Goal: Task Accomplishment & Management: Complete application form

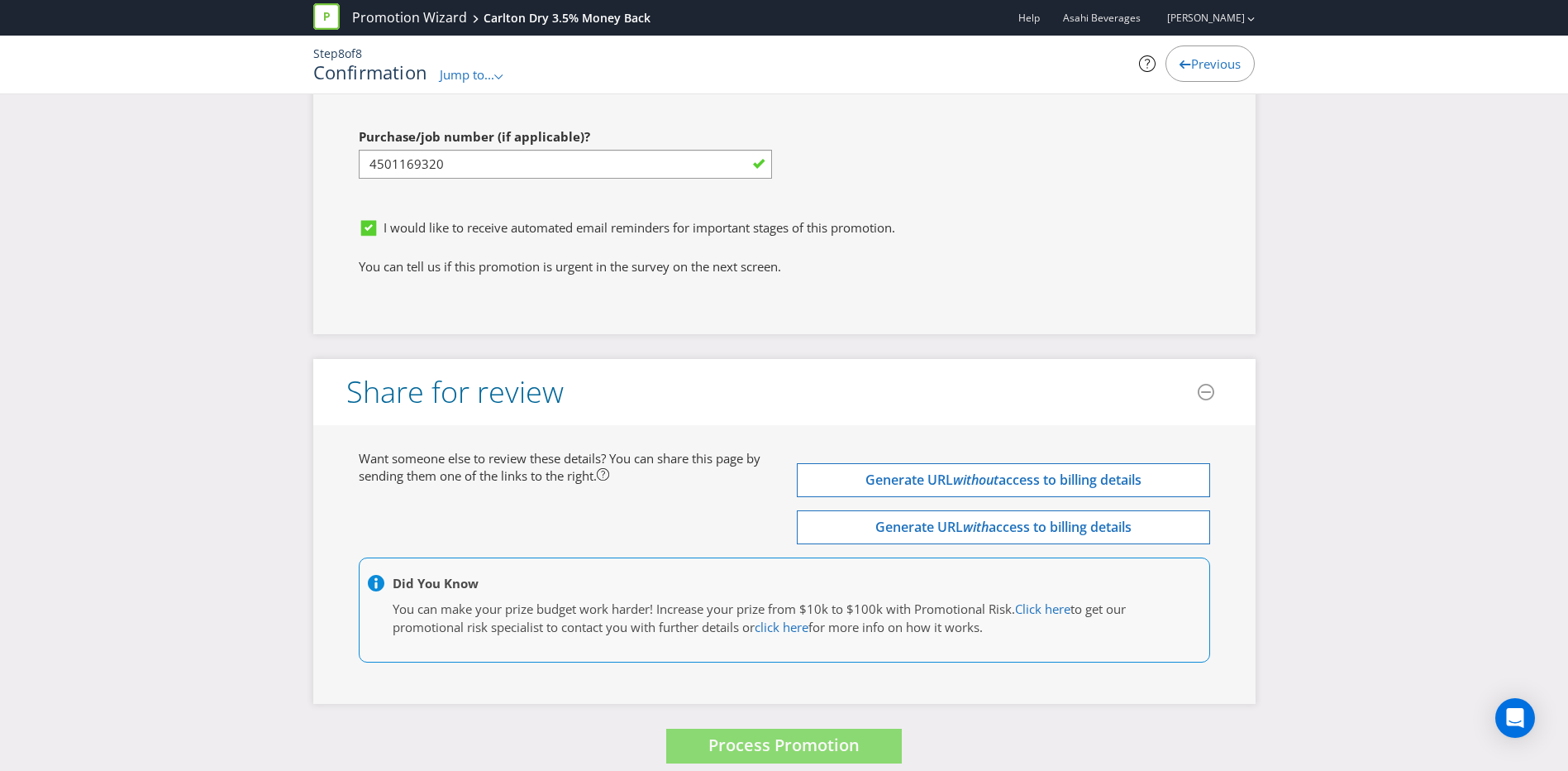
scroll to position [5426, 0]
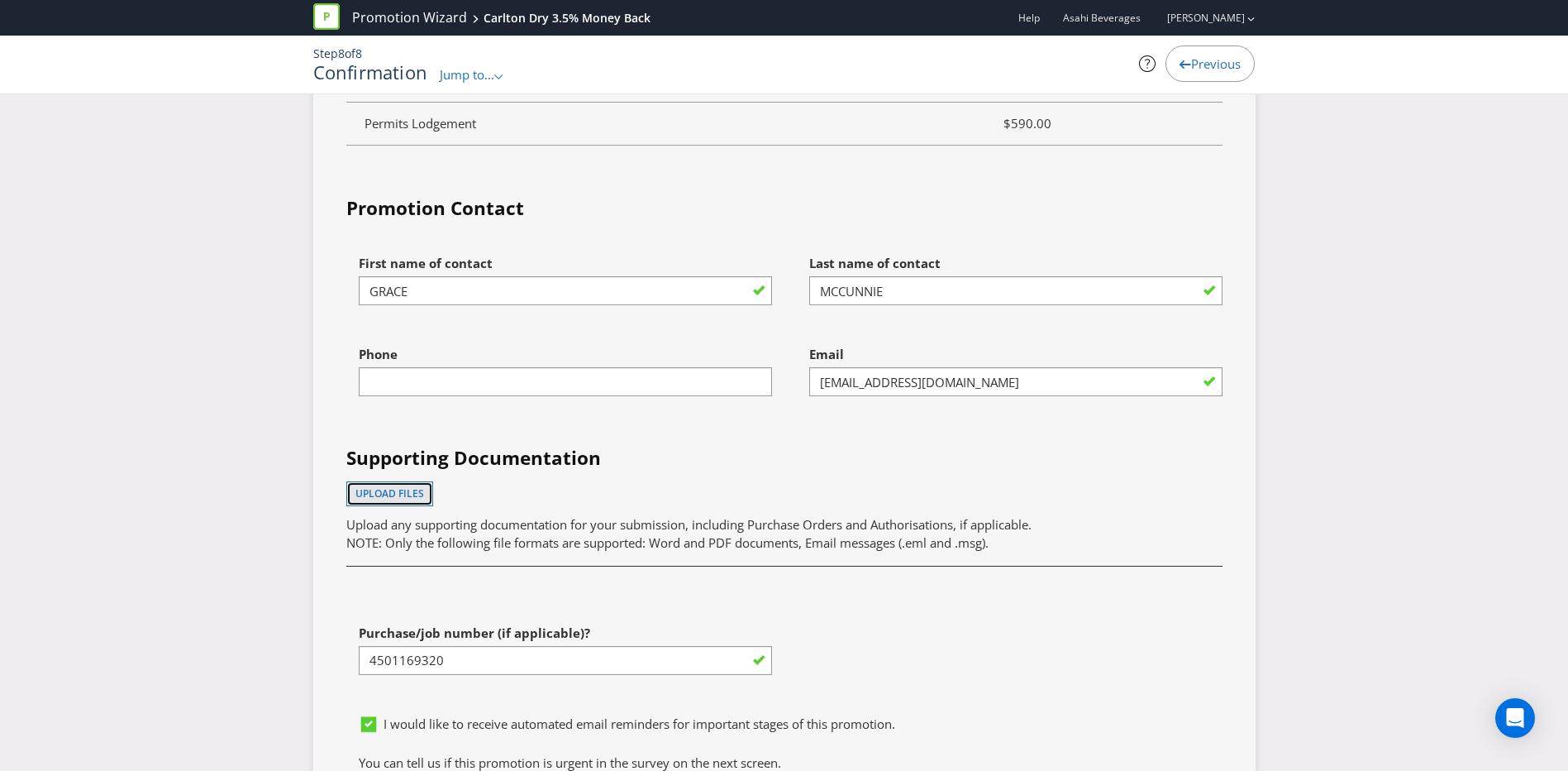
click at [391, 483] on button "Upload files" at bounding box center [389, 494] width 87 height 25
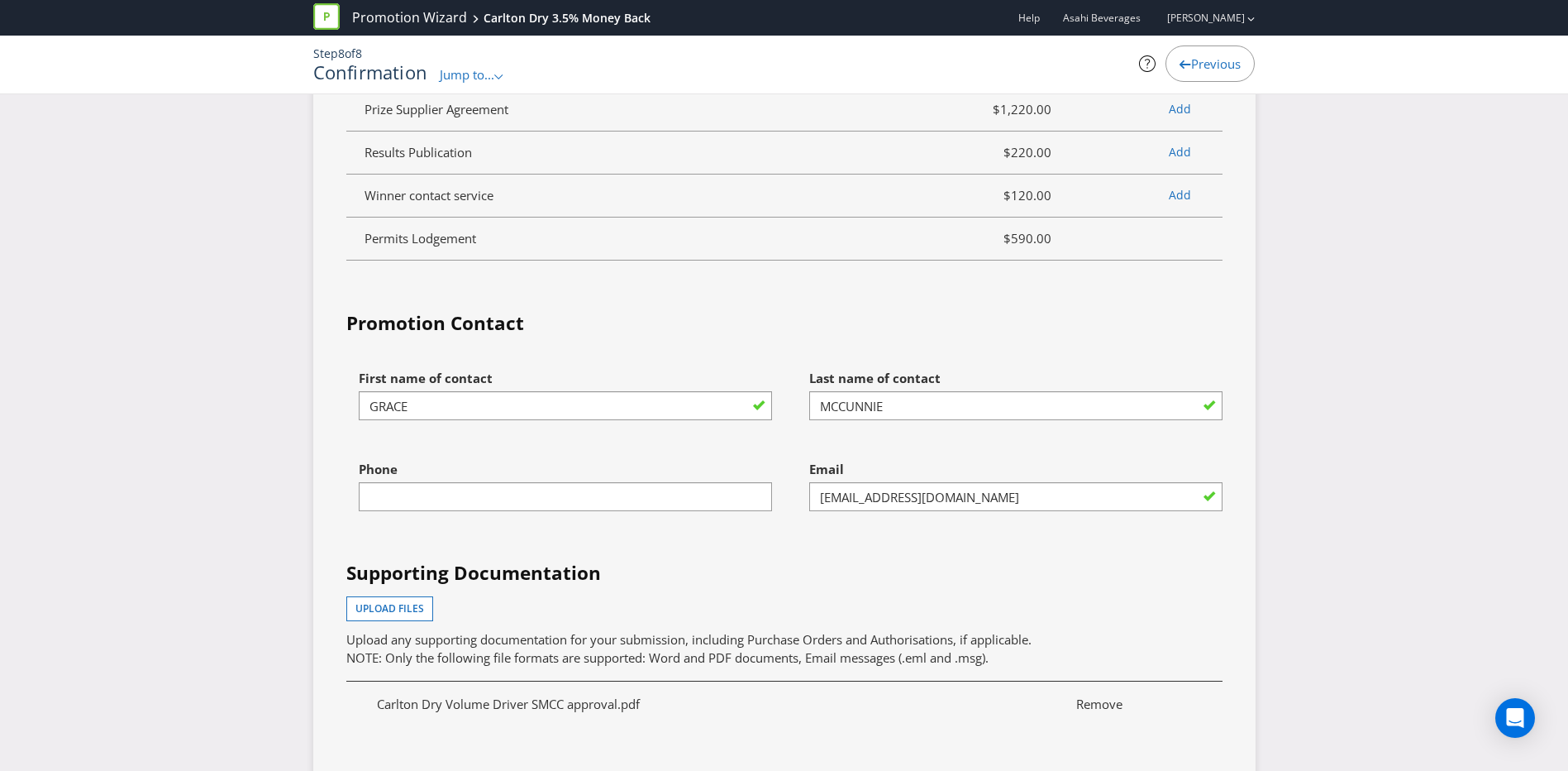
scroll to position [5306, 0]
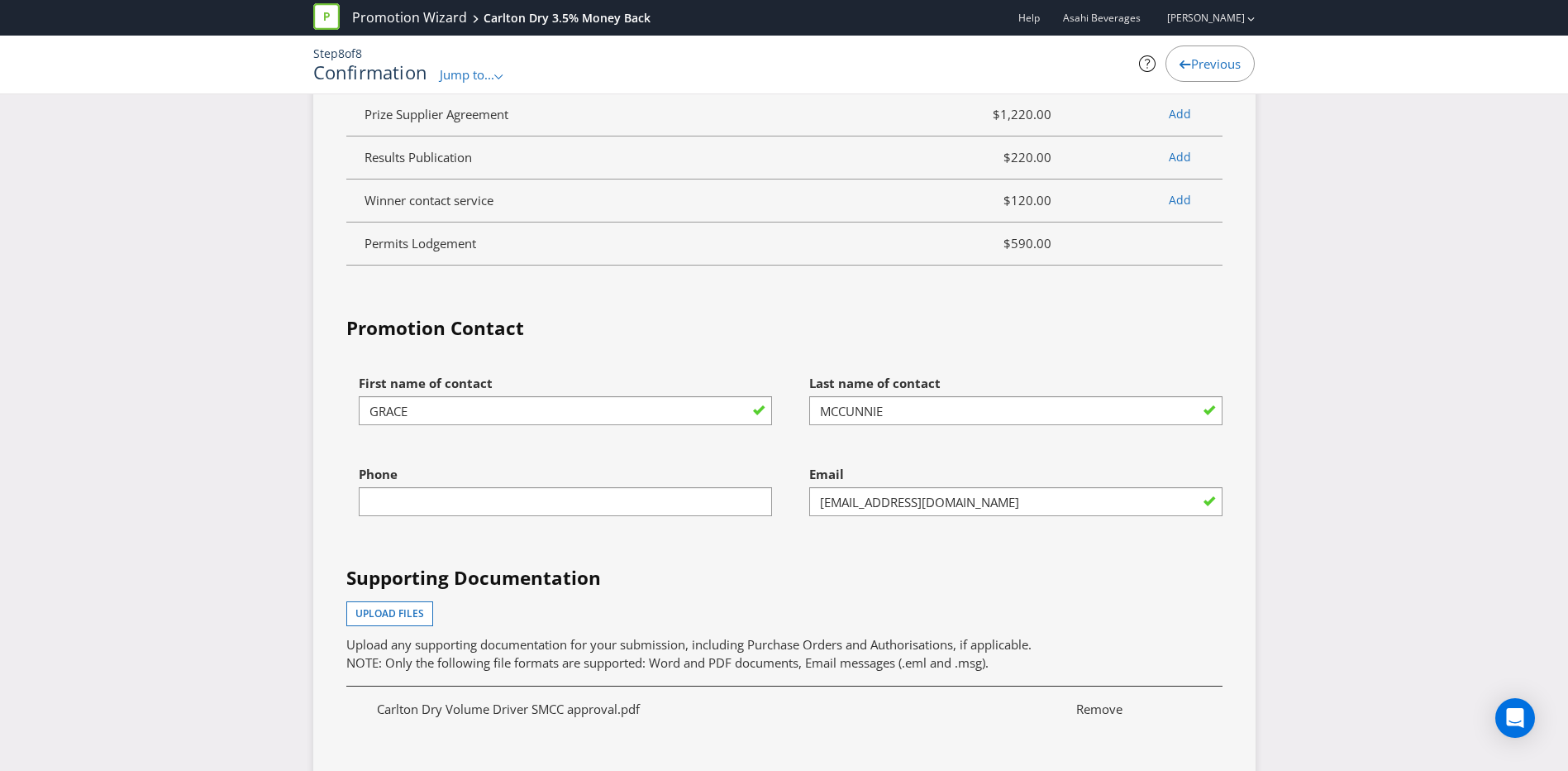
click at [861, 281] on div "Services Summary Plexus Services Promotion Wizard Terms & Conditions $390.00 Sh…" at bounding box center [784, 114] width 876 height 1665
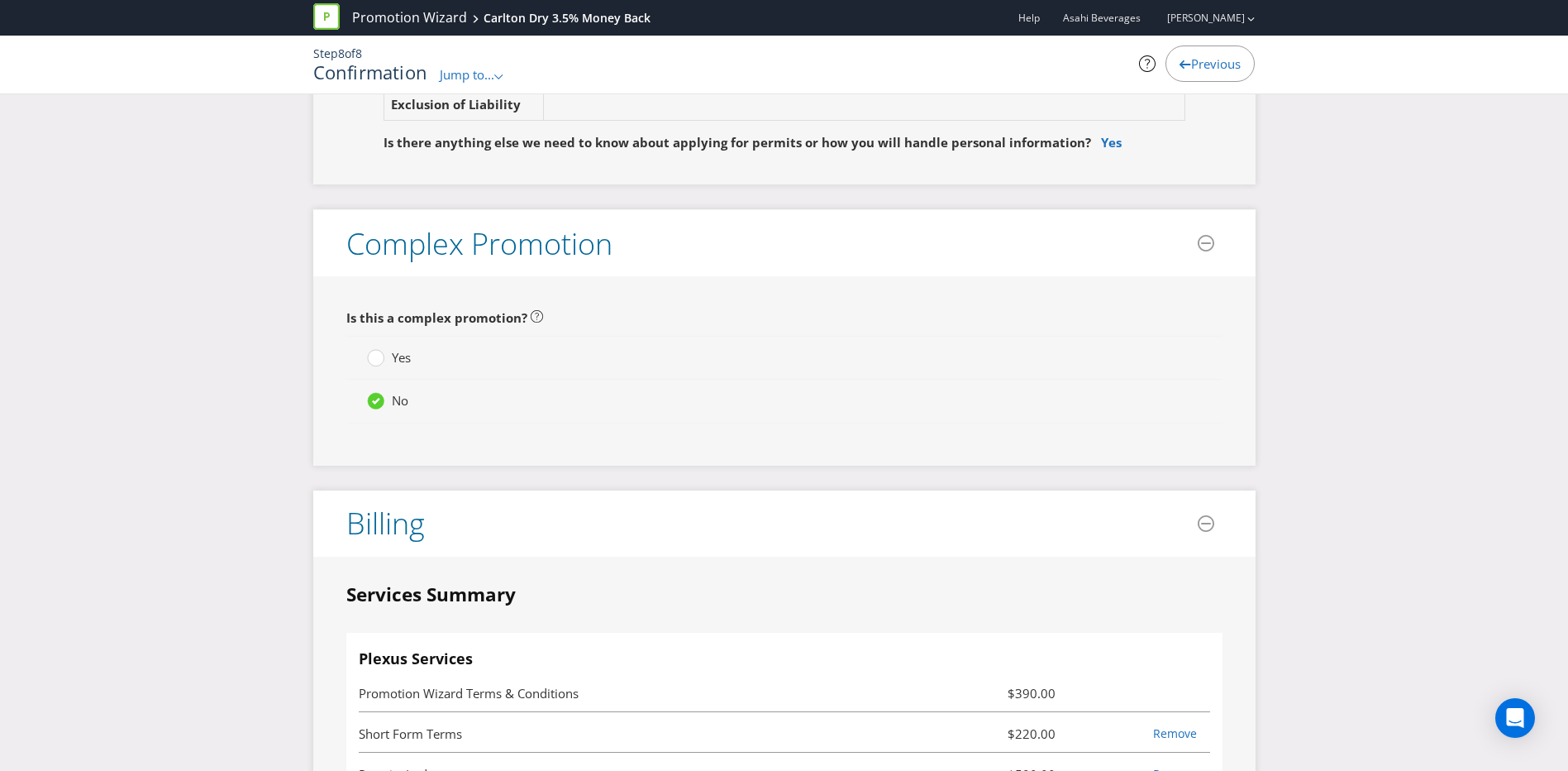
scroll to position [3901, 0]
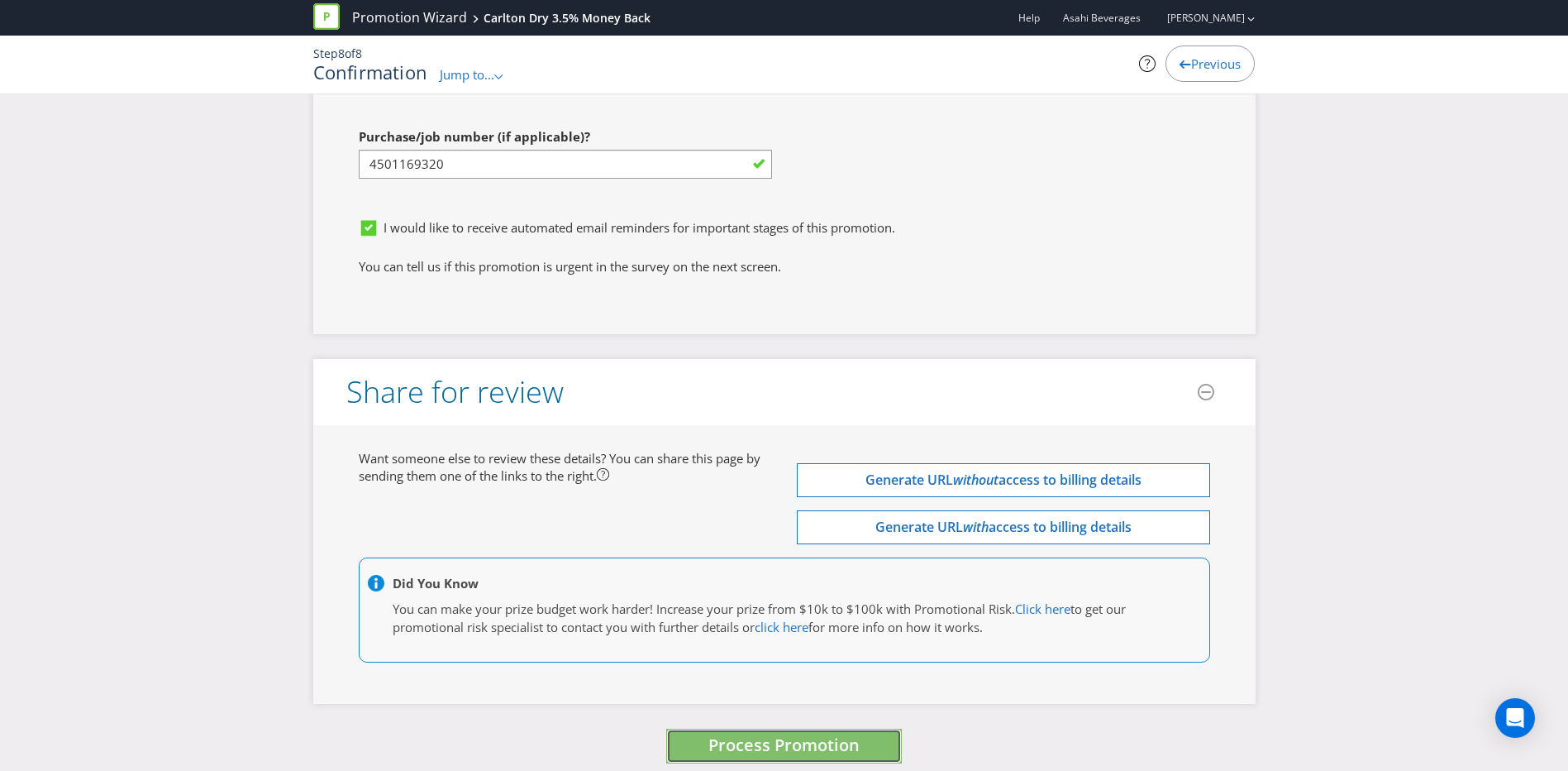
click at [804, 733] on span "Process Promotion" at bounding box center [784, 744] width 151 height 22
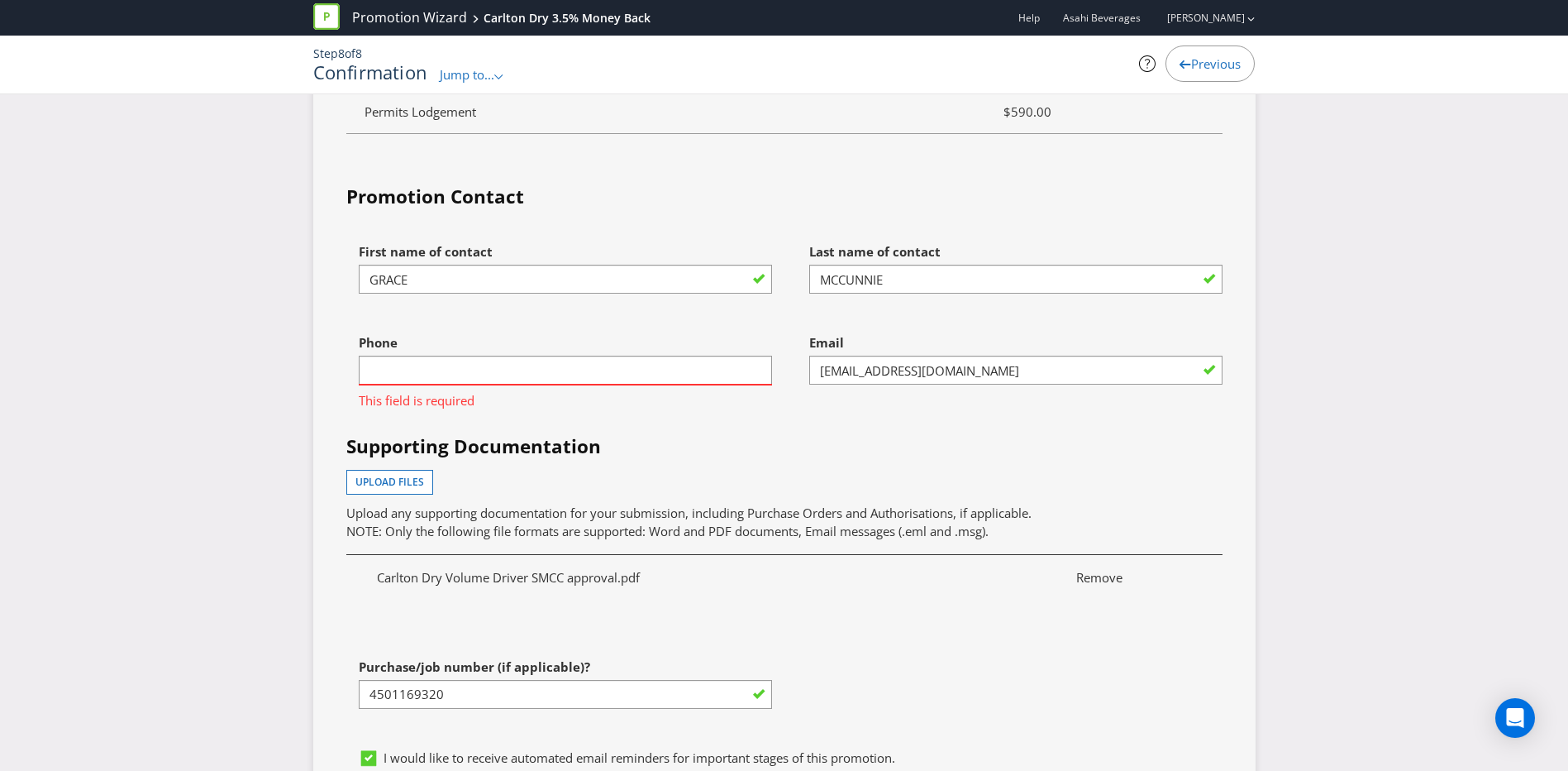
scroll to position [5439, 0]
drag, startPoint x: 415, startPoint y: 359, endPoint x: 422, endPoint y: 332, distance: 27.9
click at [415, 359] on input "text" at bounding box center [566, 369] width 414 height 29
type input "0435869144"
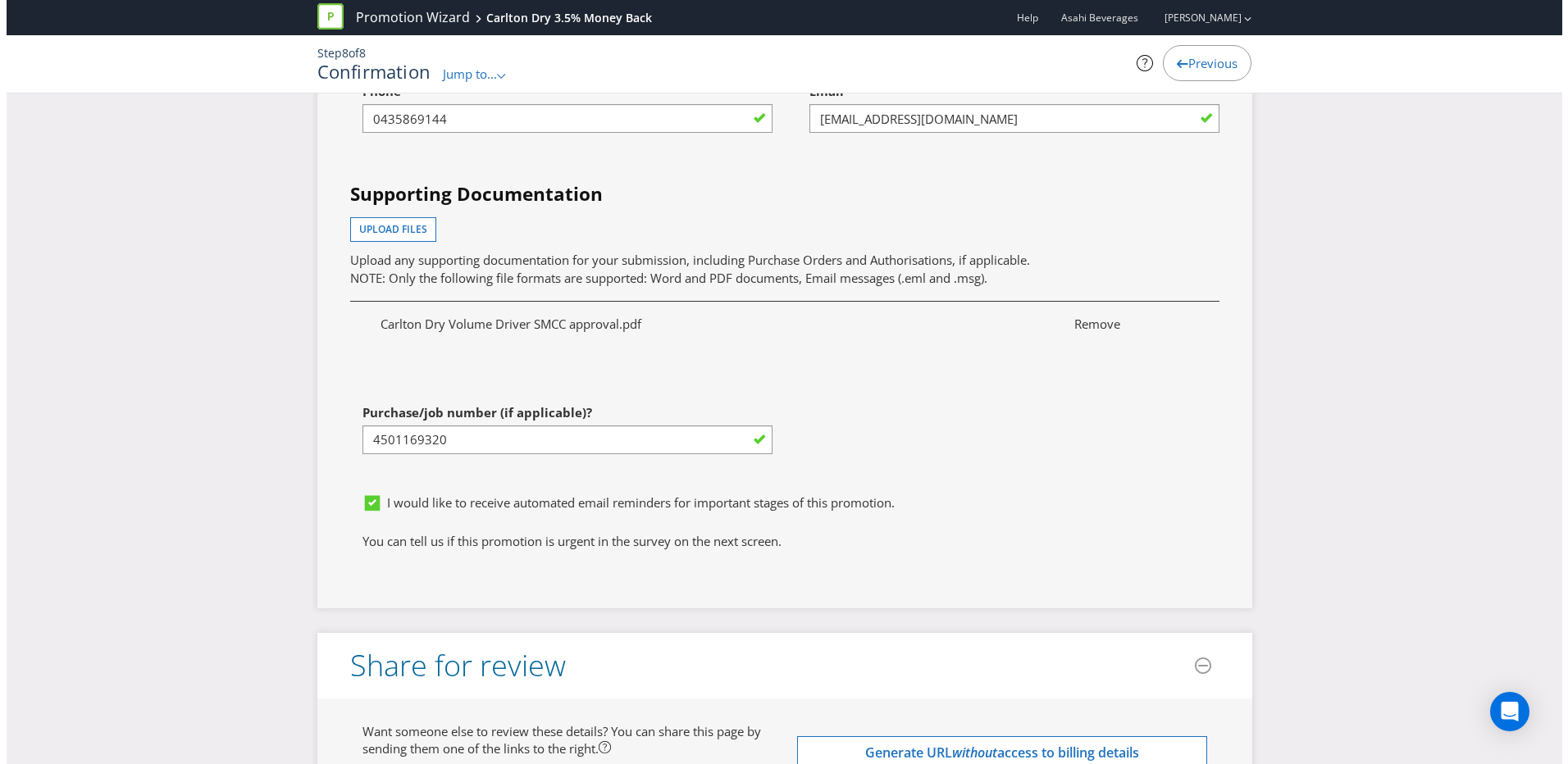
scroll to position [5914, 0]
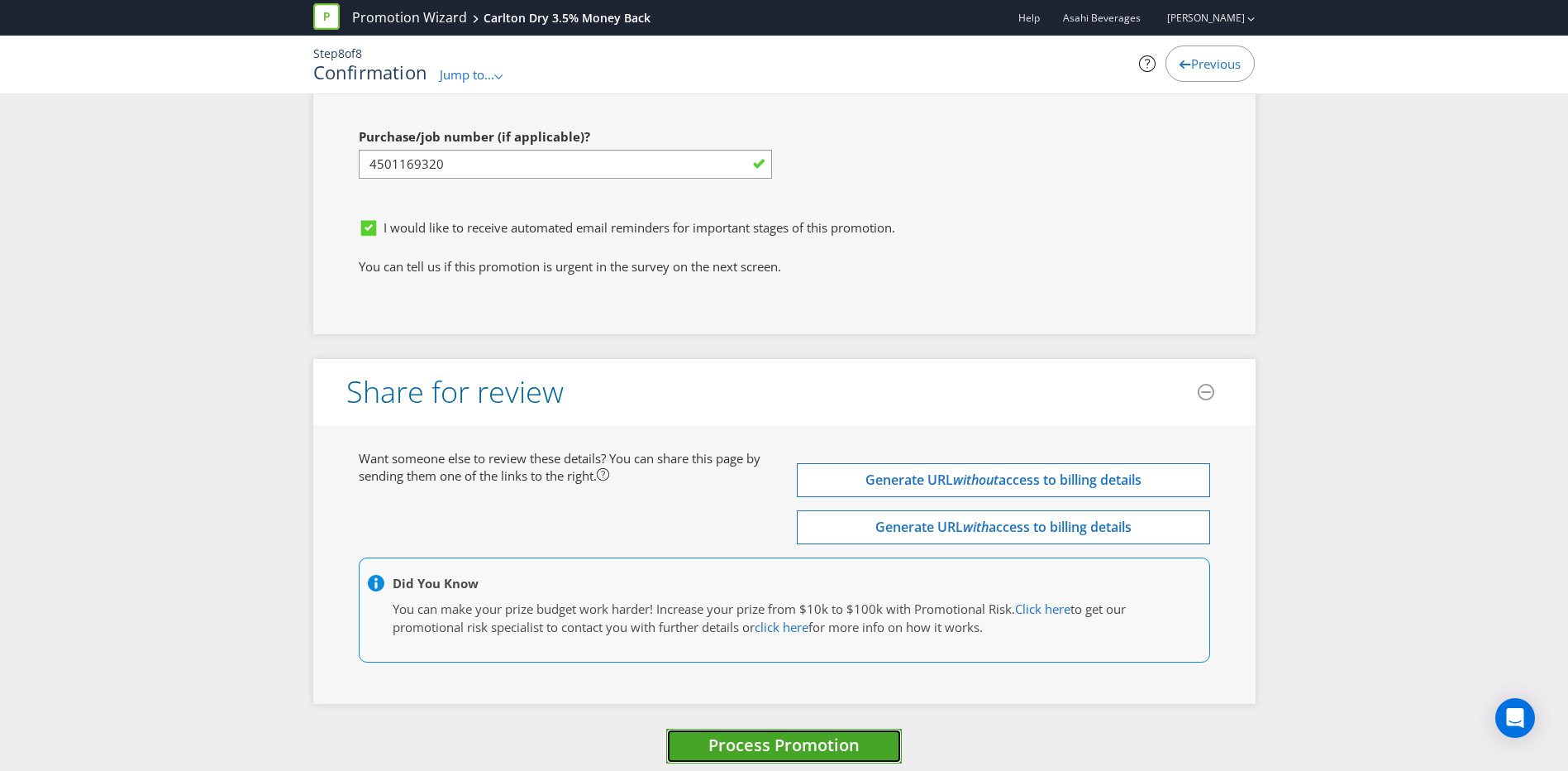
click at [759, 733] on span "Process Promotion" at bounding box center [784, 744] width 151 height 22
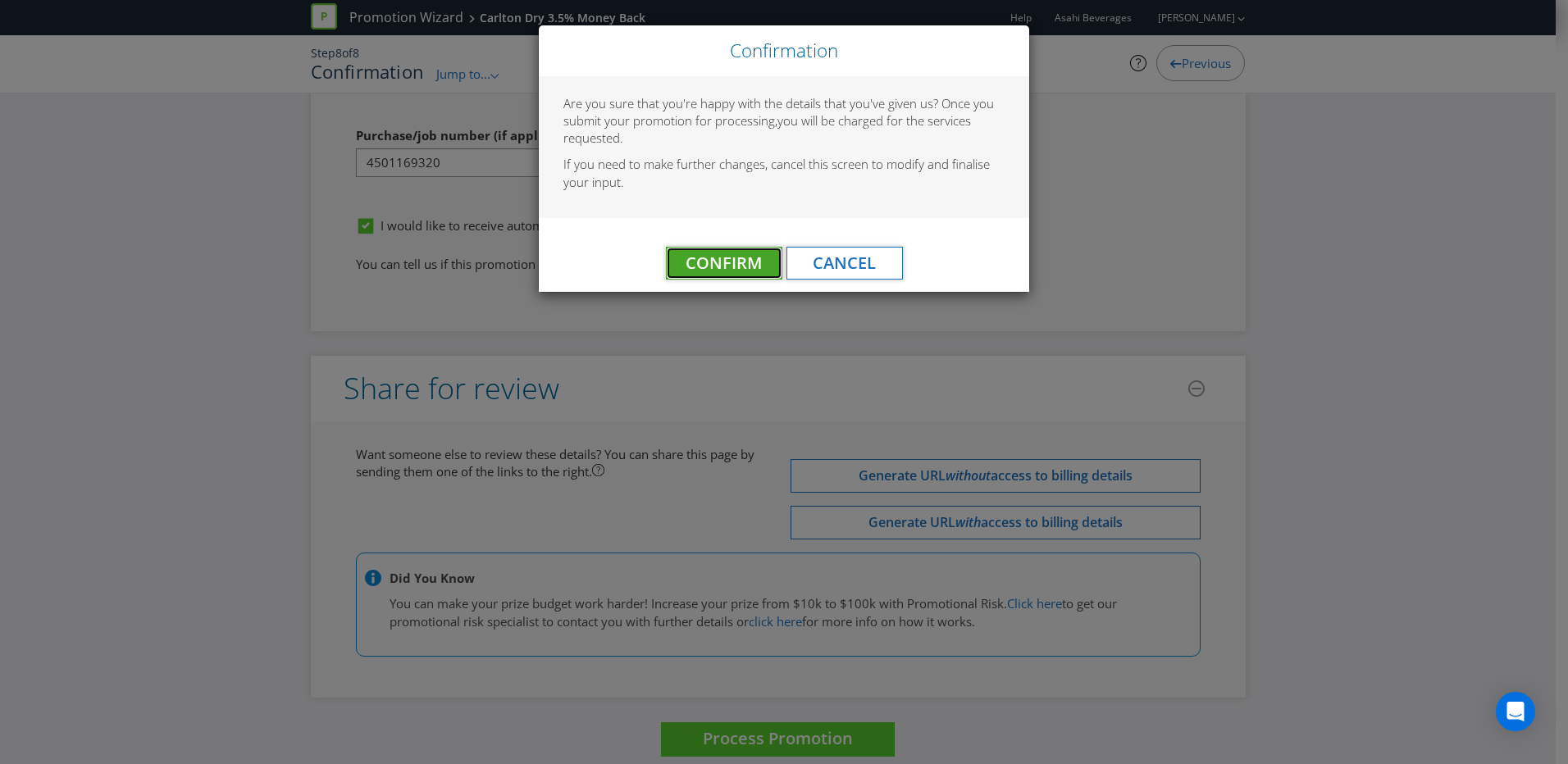
click at [723, 266] on span "Confirm" at bounding box center [724, 262] width 76 height 22
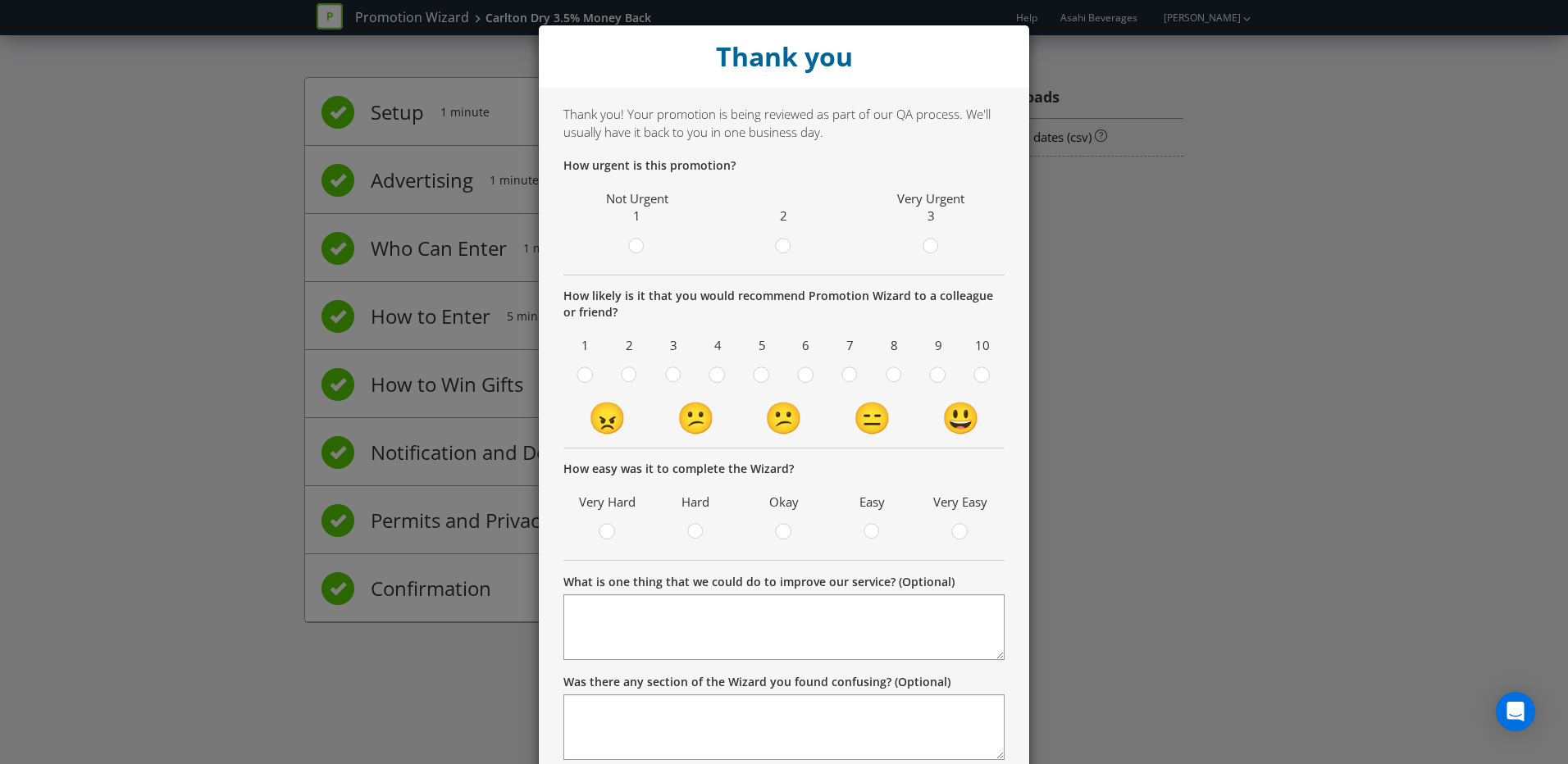
click at [1228, 211] on div "Thank you Thank you! Your promotion is being reviewed as part of our QA process…" at bounding box center [784, 382] width 1568 height 764
